Goal: Task Accomplishment & Management: Manage account settings

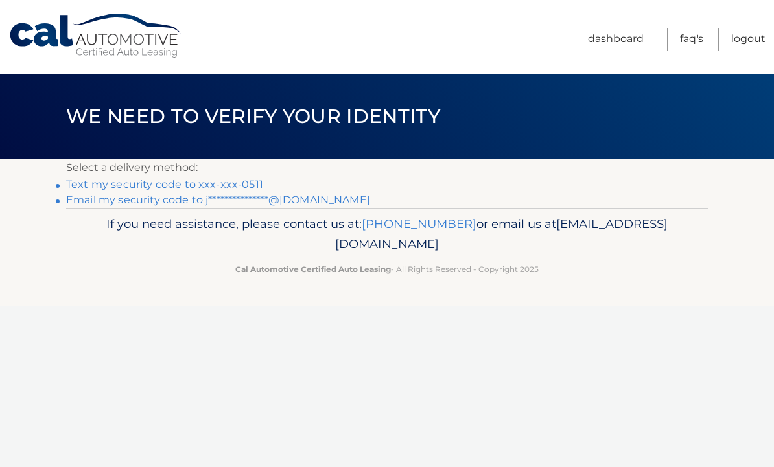
click at [237, 190] on link "Text my security code to xxx-xxx-0511" at bounding box center [164, 184] width 197 height 12
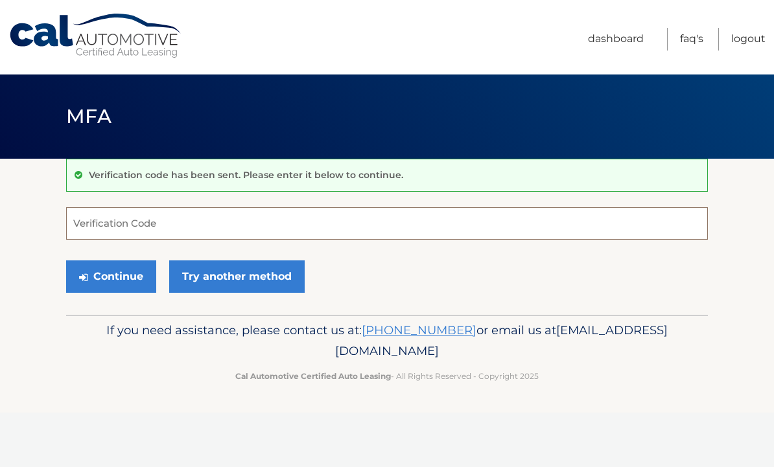
click at [252, 219] on input "Verification Code" at bounding box center [387, 223] width 642 height 32
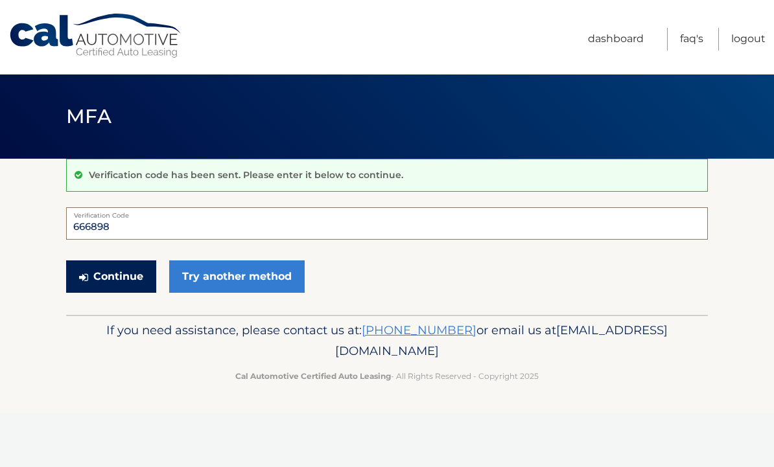
type input "666898"
click at [119, 282] on button "Continue" at bounding box center [111, 277] width 90 height 32
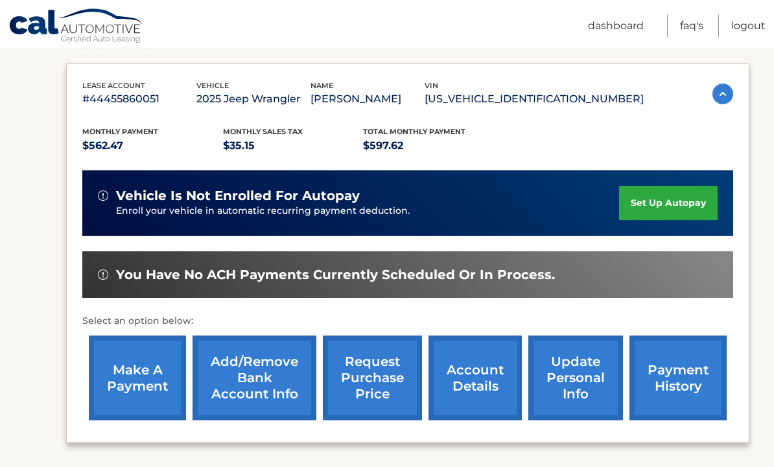
scroll to position [205, 0]
click at [150, 382] on link "make a payment" at bounding box center [137, 378] width 97 height 85
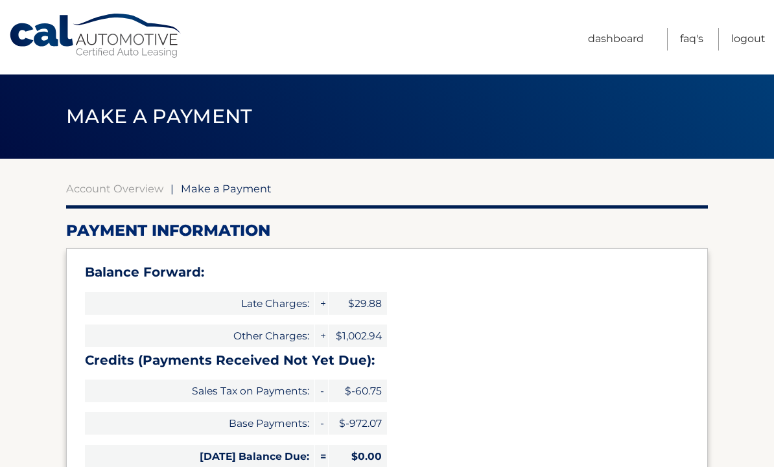
select select "NDFlN2M4ZTAtNzM2ZS00MjhhLTgwZDMtZDRmOTg4MjBmYzE1"
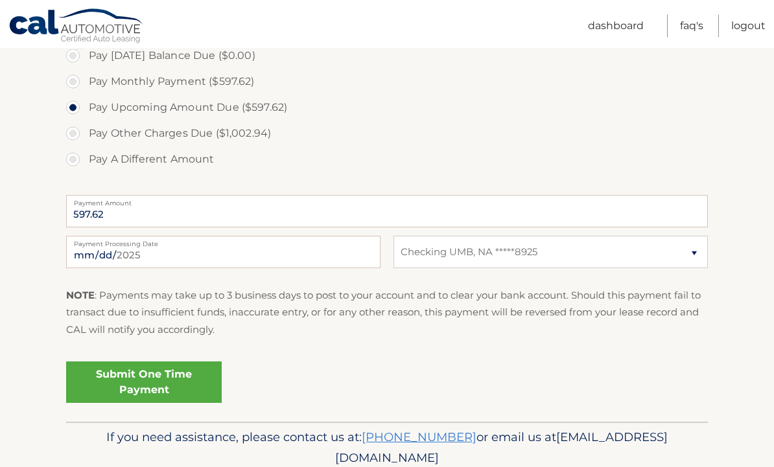
scroll to position [651, 0]
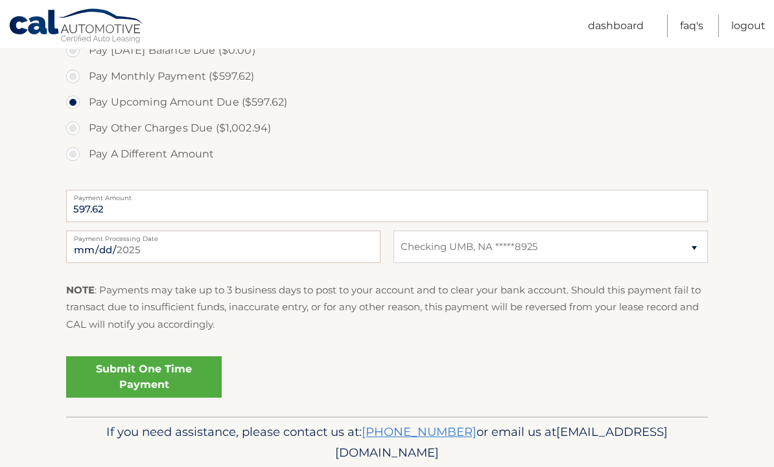
click at [166, 381] on link "Submit One Time Payment" at bounding box center [144, 377] width 156 height 41
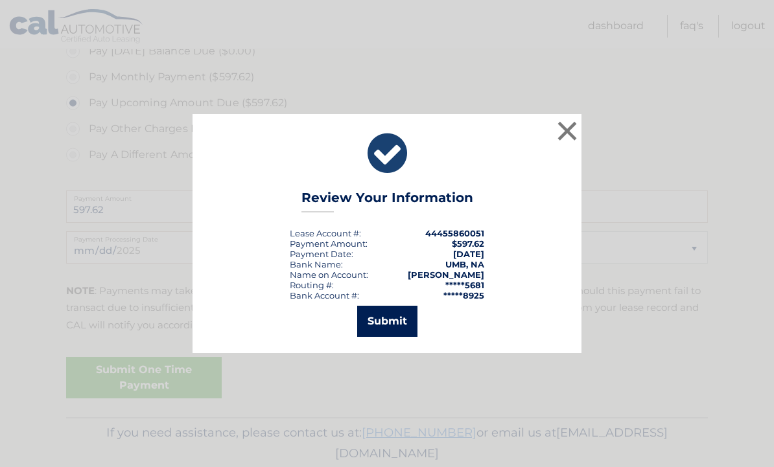
click at [378, 337] on button "Submit" at bounding box center [387, 321] width 60 height 31
